Goal: Information Seeking & Learning: Check status

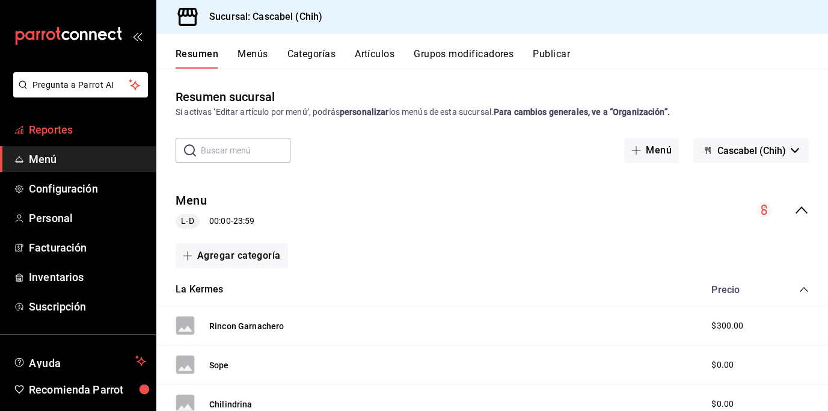
click at [41, 130] on span "Reportes" at bounding box center [87, 129] width 117 height 16
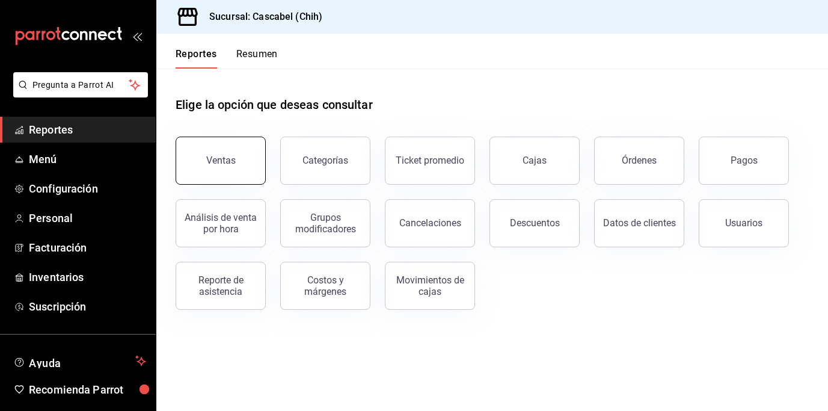
click at [233, 167] on button "Ventas" at bounding box center [221, 160] width 90 height 48
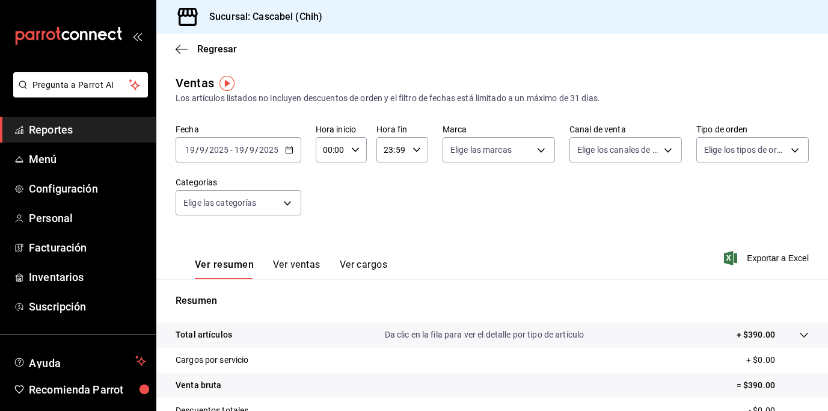
click at [289, 152] on icon "button" at bounding box center [289, 150] width 8 height 8
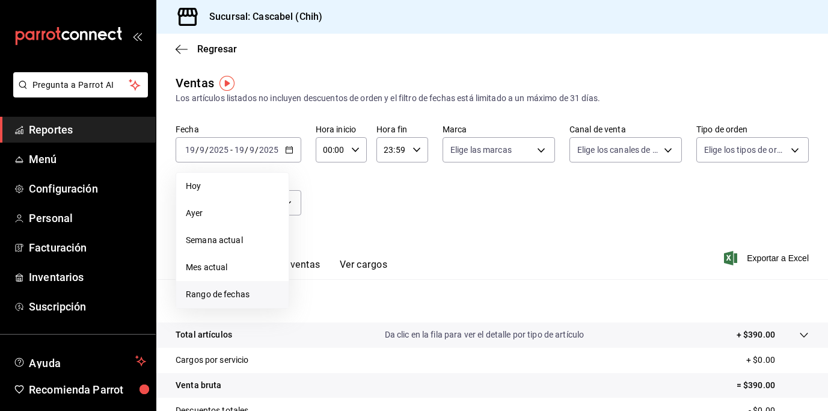
click at [237, 296] on span "Rango de fechas" at bounding box center [232, 294] width 93 height 13
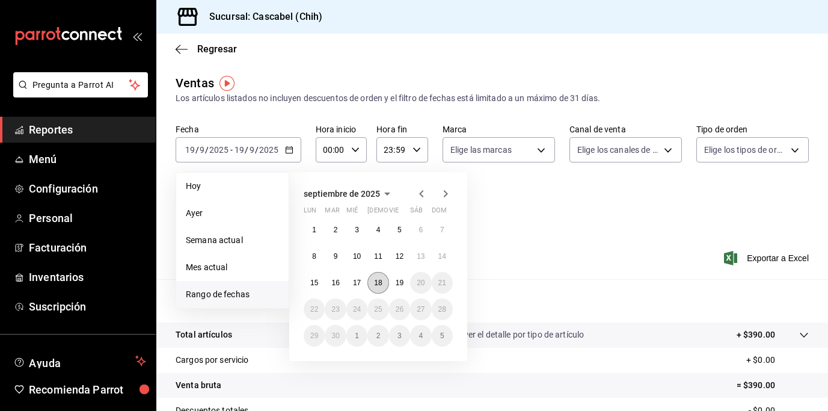
click at [382, 283] on abbr "18" at bounding box center [378, 282] width 8 height 8
click at [397, 284] on abbr "19" at bounding box center [400, 282] width 8 height 8
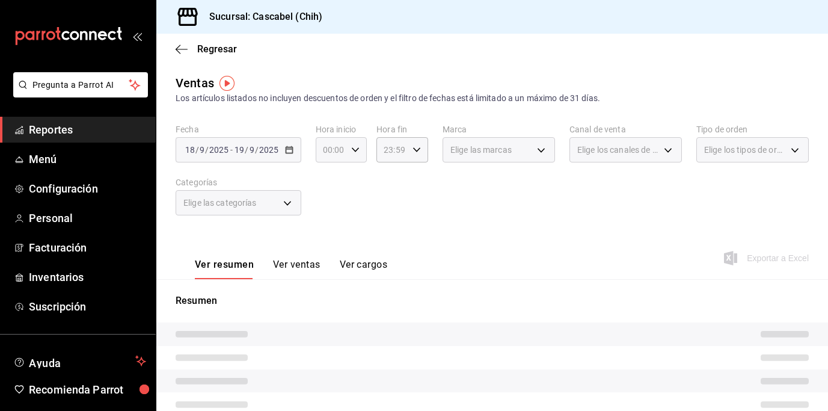
click at [354, 150] on \(Stroke\) "button" at bounding box center [355, 149] width 7 height 4
click at [330, 213] on span "12" at bounding box center [328, 217] width 6 height 10
type input "12:00"
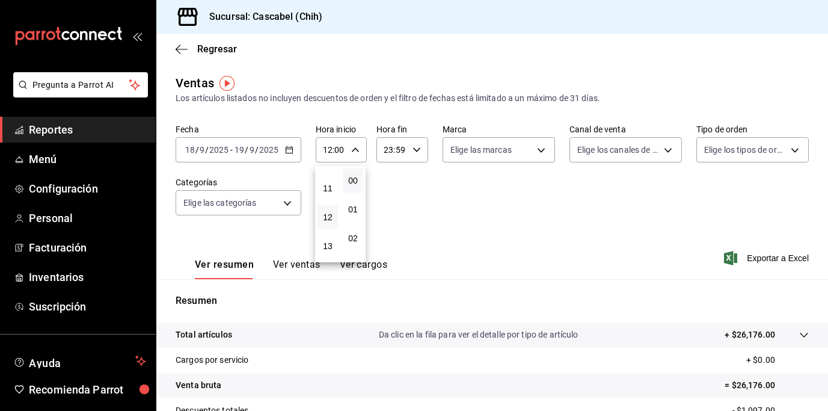
click at [418, 150] on div at bounding box center [414, 205] width 828 height 411
click at [412, 152] on icon "button" at bounding box center [416, 150] width 8 height 8
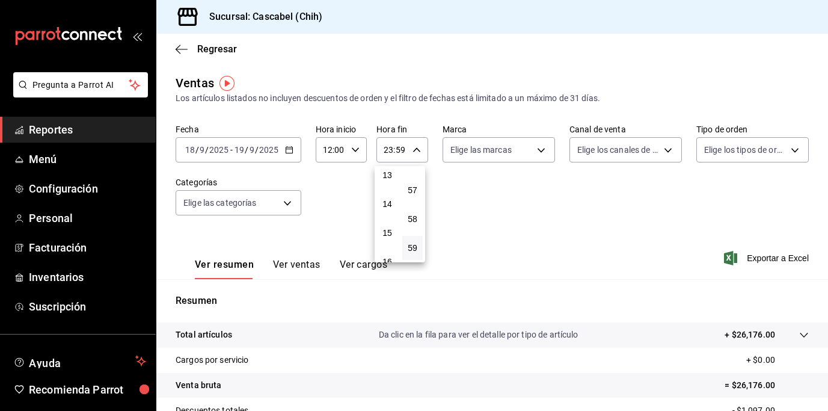
scroll to position [59, 0]
click at [388, 184] on button "02" at bounding box center [387, 179] width 20 height 24
type input "02:59"
click at [503, 201] on div at bounding box center [414, 205] width 828 height 411
click at [799, 335] on icon at bounding box center [804, 335] width 10 height 10
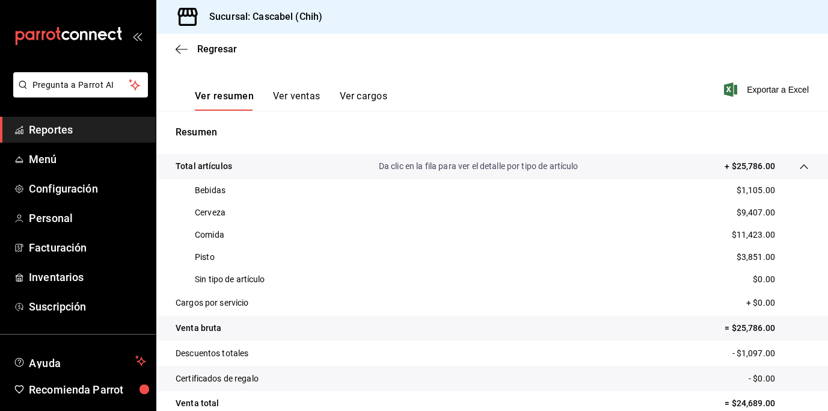
scroll to position [169, 0]
drag, startPoint x: 773, startPoint y: 191, endPoint x: 734, endPoint y: 190, distance: 38.5
click at [734, 190] on div "Bebidas $1,105.00" at bounding box center [492, 190] width 633 height 22
copy p "1,105.00"
drag, startPoint x: 770, startPoint y: 212, endPoint x: 734, endPoint y: 213, distance: 36.1
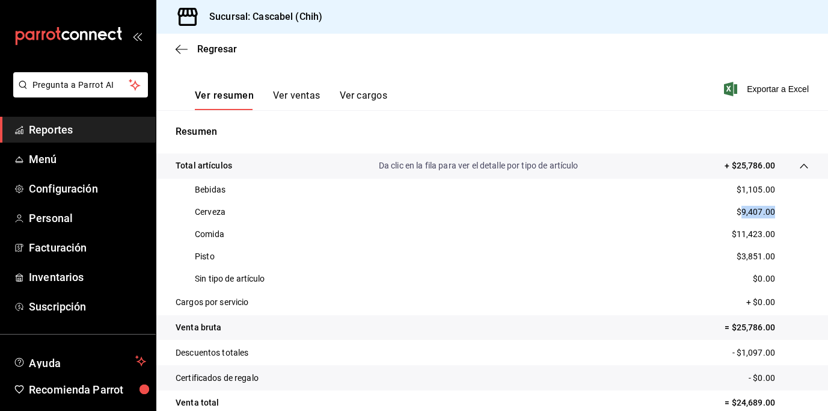
click at [734, 213] on div "Cerveza $9,407.00" at bounding box center [492, 212] width 633 height 22
copy p "9,407.00"
drag, startPoint x: 749, startPoint y: 234, endPoint x: 732, endPoint y: 235, distance: 17.4
click at [731, 234] on div "Comida $11,423.00" at bounding box center [492, 234] width 633 height 22
copy p "11,423.00"
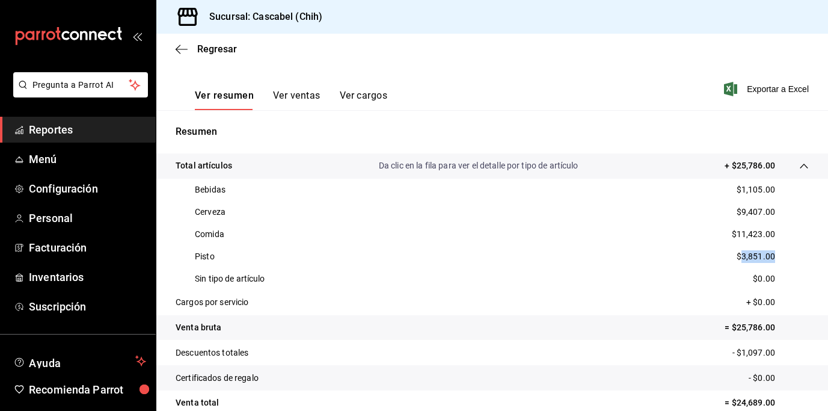
drag, startPoint x: 770, startPoint y: 256, endPoint x: 734, endPoint y: 259, distance: 35.6
click at [734, 259] on div "Pisto $3,851.00" at bounding box center [492, 256] width 633 height 22
copy p "3,851.00"
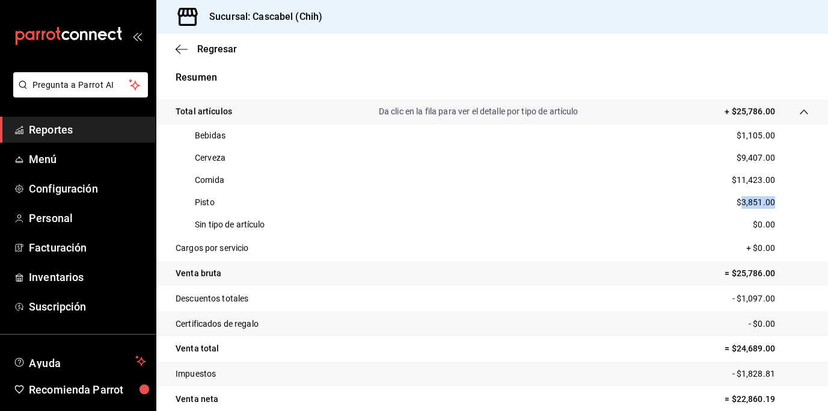
scroll to position [230, 0]
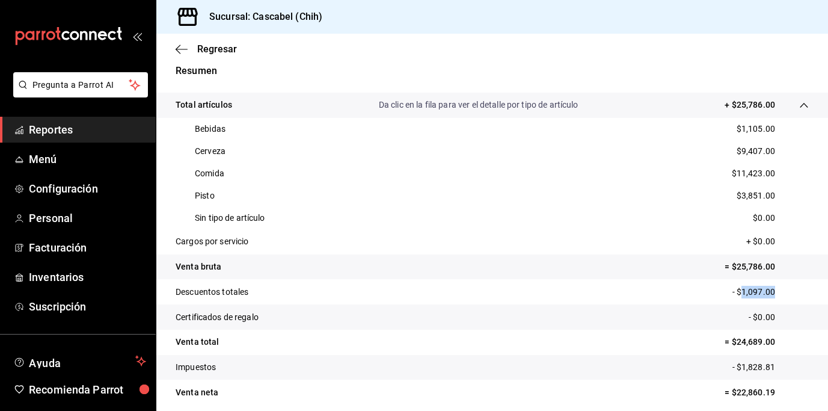
drag, startPoint x: 770, startPoint y: 293, endPoint x: 733, endPoint y: 293, distance: 37.3
click at [733, 293] on p "- $1,097.00" at bounding box center [770, 292] width 76 height 13
copy p "1,097.00"
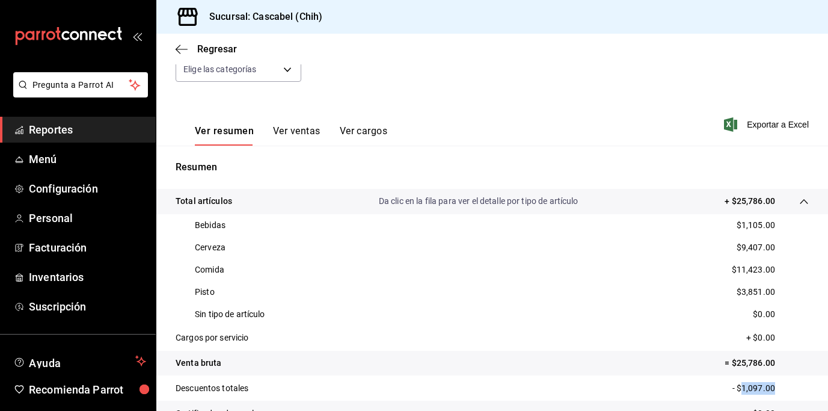
scroll to position [0, 0]
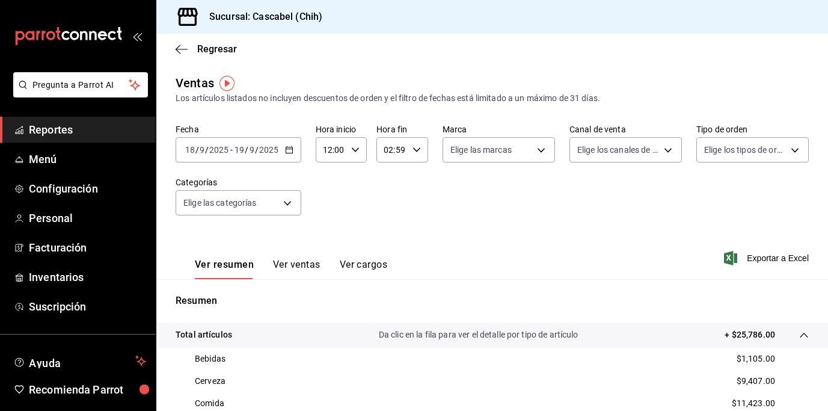
click at [286, 152] on icon "button" at bounding box center [289, 150] width 8 height 8
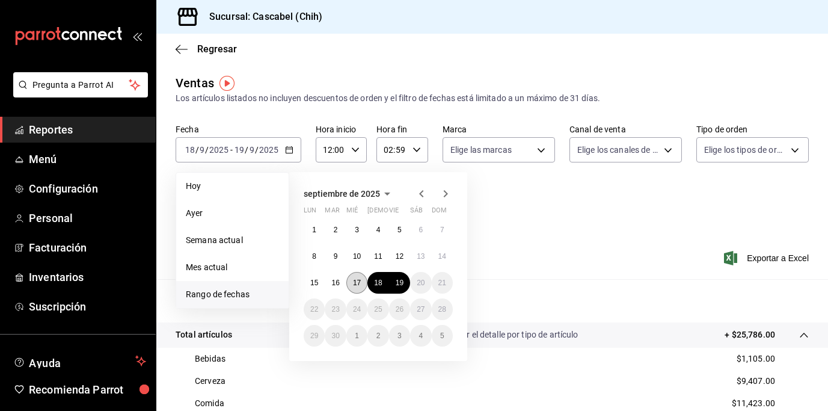
click at [361, 280] on button "17" at bounding box center [356, 283] width 21 height 22
click at [379, 284] on abbr "18" at bounding box center [378, 282] width 8 height 8
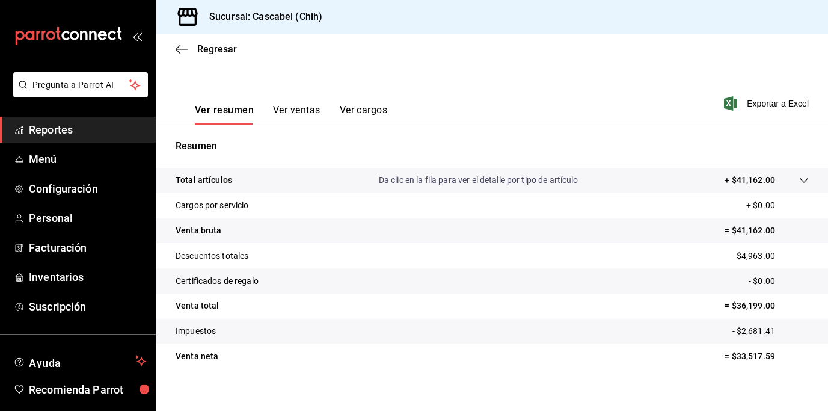
scroll to position [165, 0]
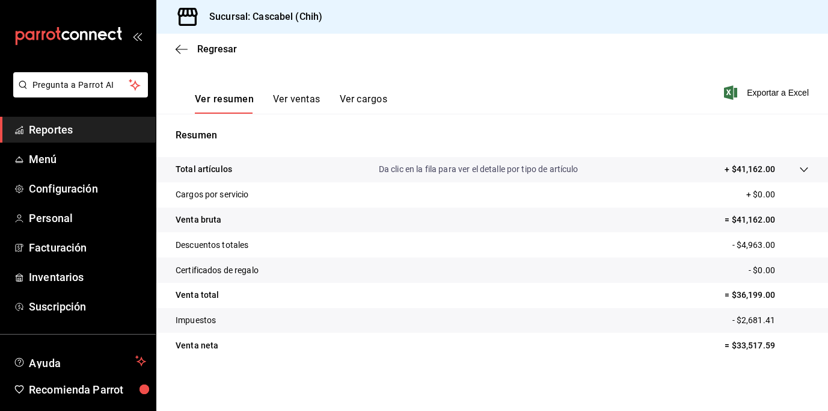
click at [799, 167] on icon at bounding box center [804, 170] width 10 height 10
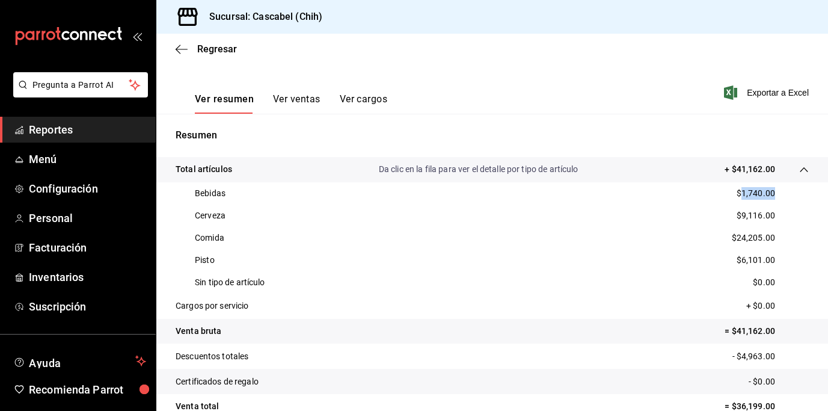
drag, startPoint x: 769, startPoint y: 189, endPoint x: 734, endPoint y: 192, distance: 35.6
click at [734, 192] on div "Bebidas $1,740.00" at bounding box center [492, 193] width 633 height 22
copy p "1,740.00"
drag, startPoint x: 771, startPoint y: 214, endPoint x: 734, endPoint y: 214, distance: 37.3
click at [734, 214] on div "Cerveza $9,116.00" at bounding box center [492, 215] width 633 height 22
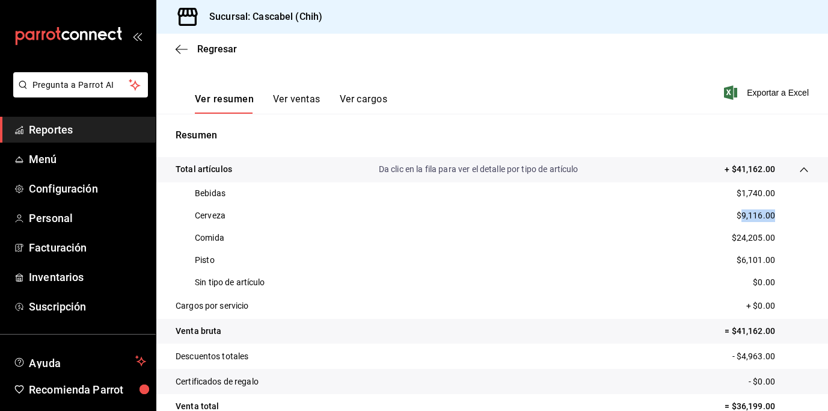
copy p "9,116.00"
drag, startPoint x: 767, startPoint y: 237, endPoint x: 729, endPoint y: 238, distance: 38.5
click at [729, 238] on div "Comida $24,205.00" at bounding box center [492, 238] width 633 height 22
copy p "24,205.00"
drag, startPoint x: 768, startPoint y: 261, endPoint x: 734, endPoint y: 261, distance: 34.9
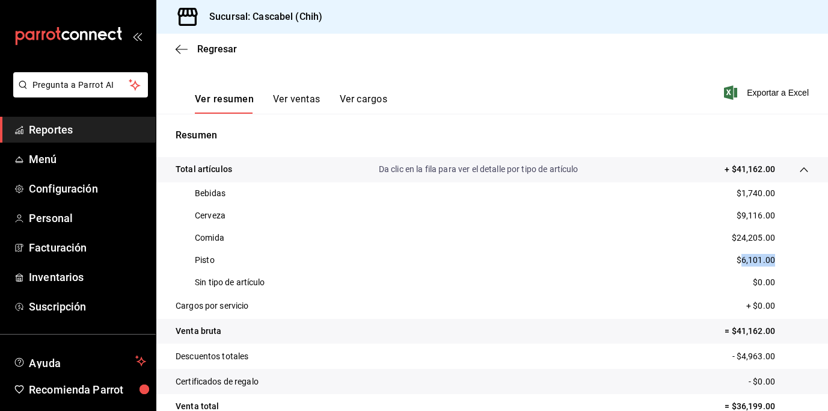
click at [734, 261] on div "Pisto $6,101.00" at bounding box center [492, 260] width 633 height 22
copy p "6,101.00"
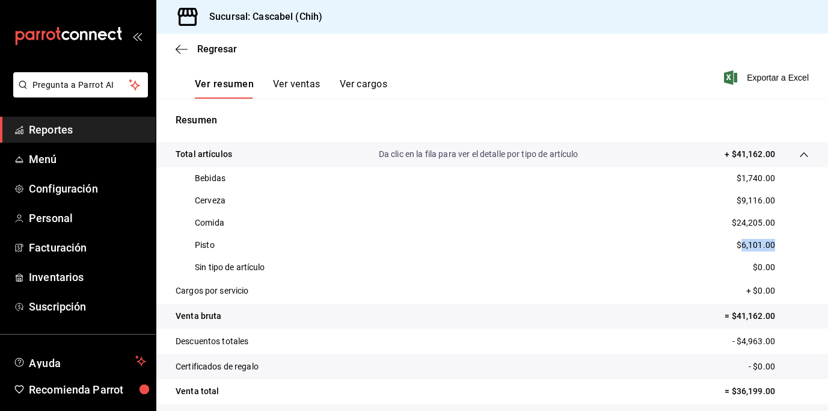
scroll to position [181, 0]
drag, startPoint x: 767, startPoint y: 342, endPoint x: 735, endPoint y: 342, distance: 31.9
click at [734, 342] on p "- $4,963.00" at bounding box center [770, 340] width 76 height 13
copy p "4,963.00"
